Goal: Task Accomplishment & Management: Use online tool/utility

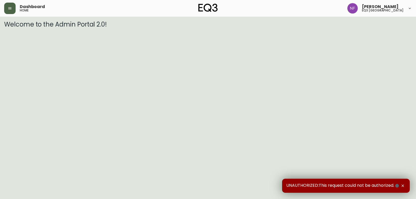
click at [10, 9] on icon "button" at bounding box center [9, 8] width 3 height 2
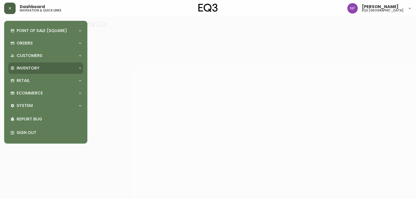
click at [43, 66] on div "Inventory" at bounding box center [43, 68] width 66 height 6
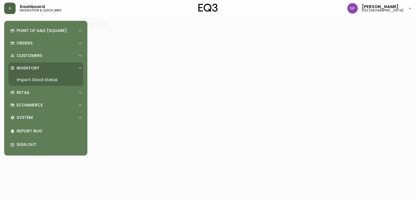
click at [59, 80] on link "Import Stock Status" at bounding box center [45, 80] width 75 height 12
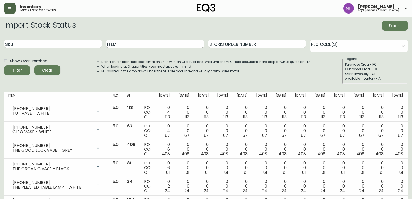
click at [167, 44] on input "Item" at bounding box center [155, 44] width 98 height 8
type input "caden"
click at [4, 65] on button "Filter" at bounding box center [17, 70] width 26 height 10
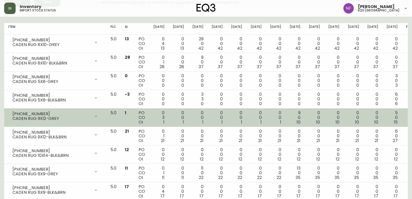
scroll to position [59, 0]
